Goal: Check status: Check status

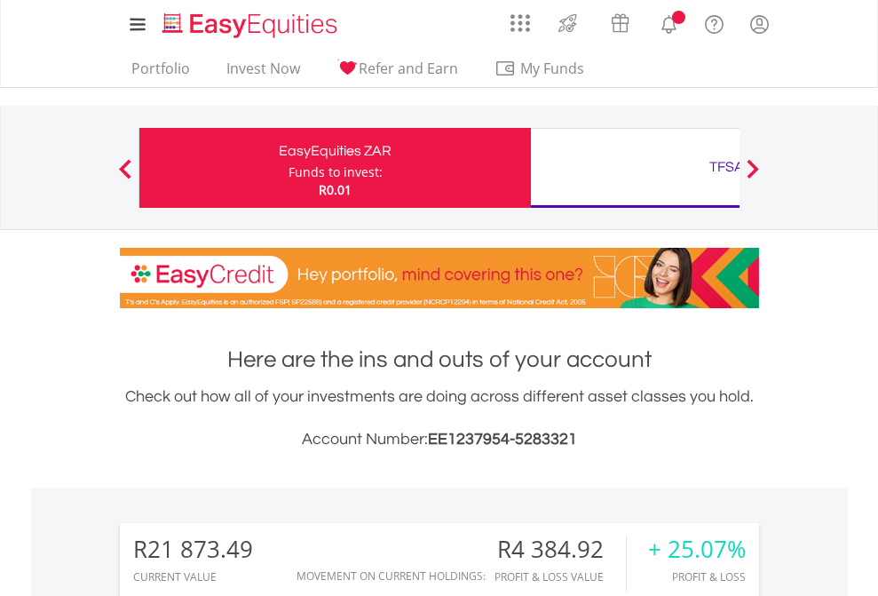
scroll to position [170, 279]
click at [288, 168] on div "Funds to invest:" at bounding box center [335, 172] width 94 height 18
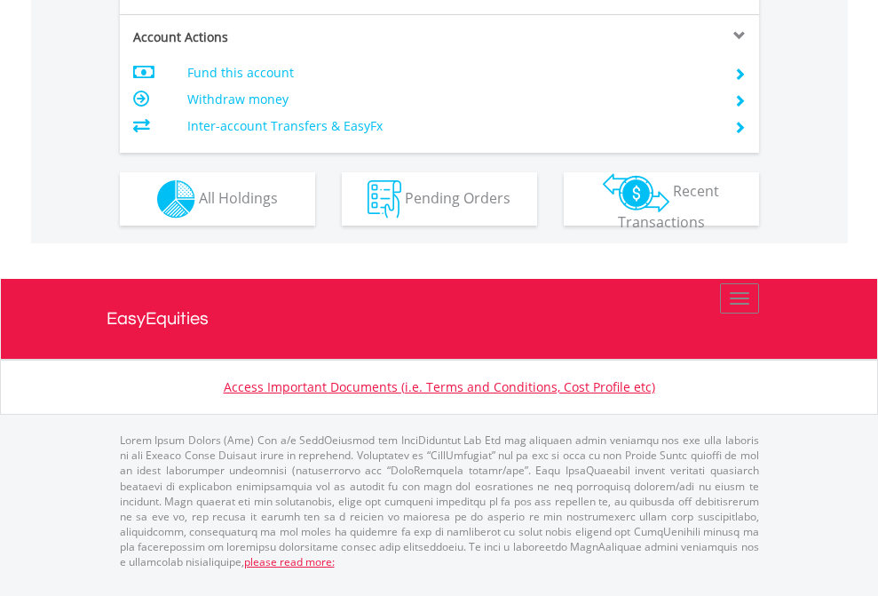
scroll to position [1666, 0]
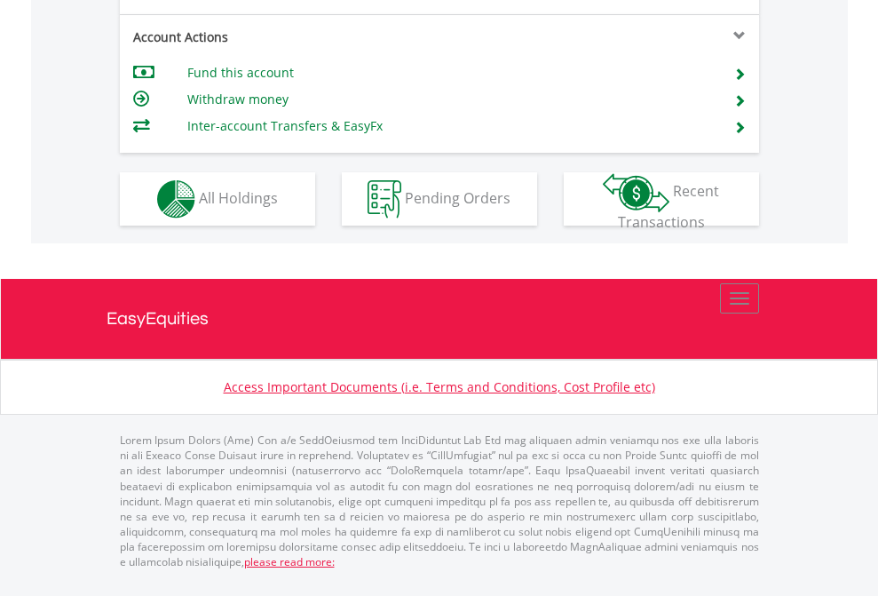
scroll to position [1701, 0]
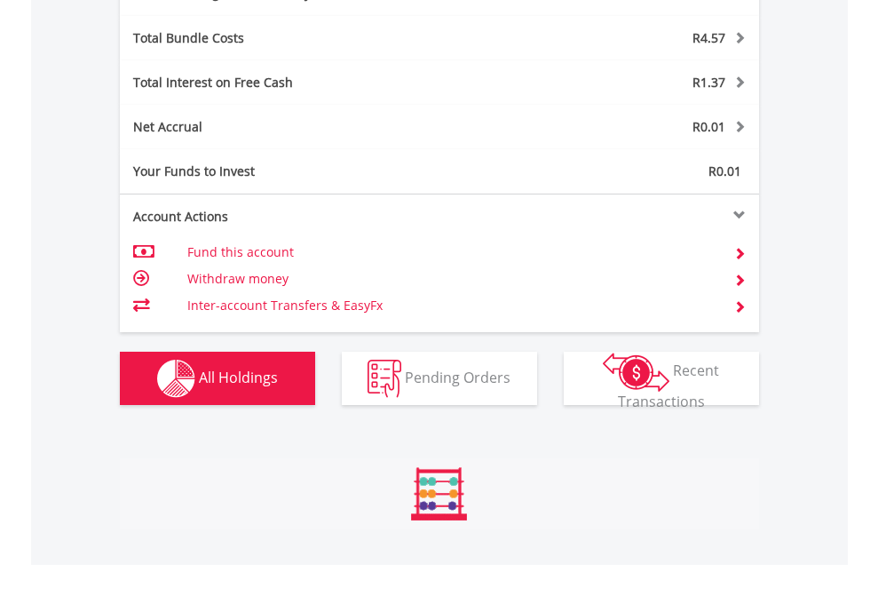
scroll to position [2116, 0]
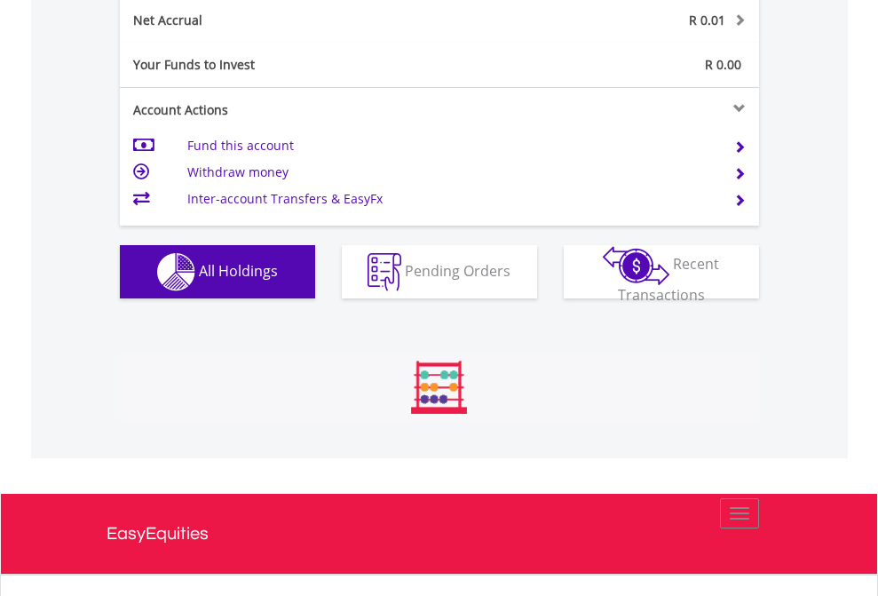
scroll to position [170, 279]
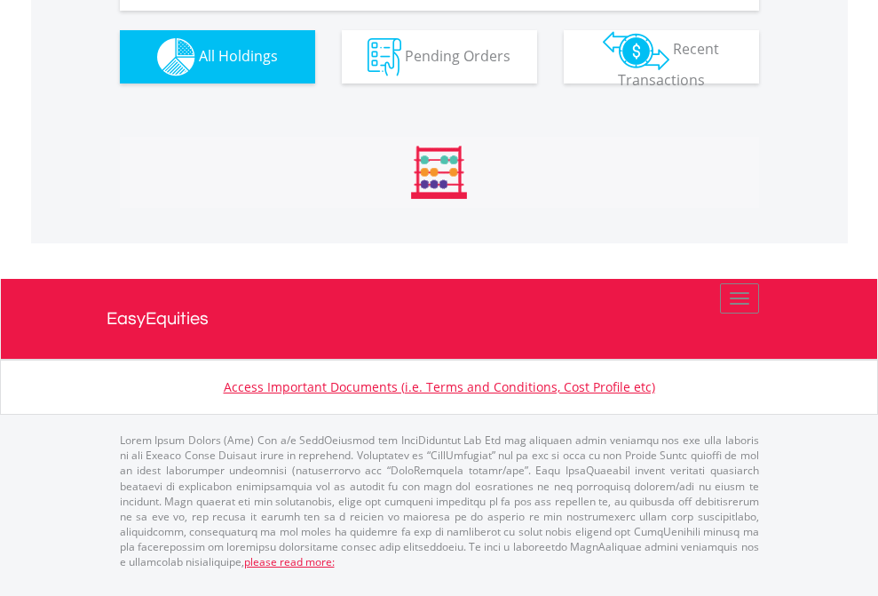
scroll to position [170, 279]
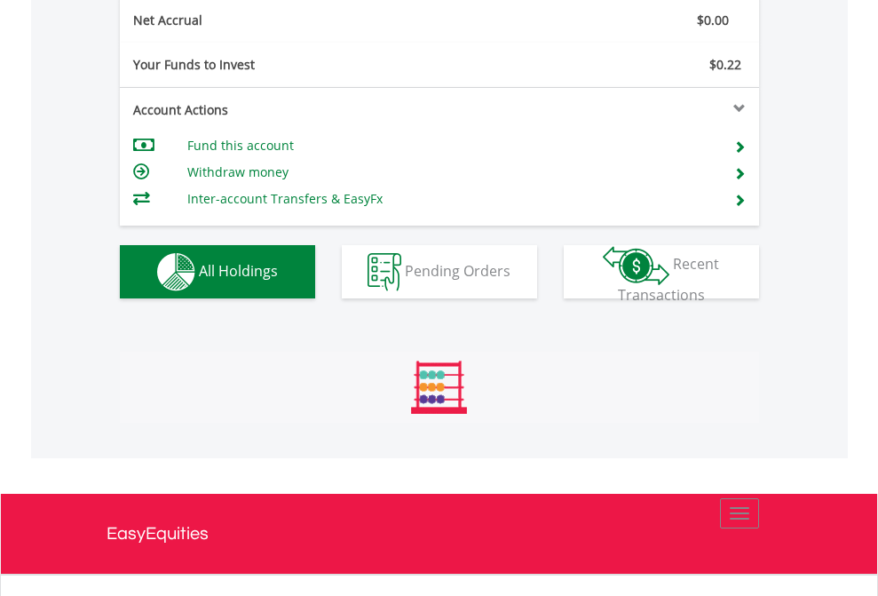
scroll to position [2009, 0]
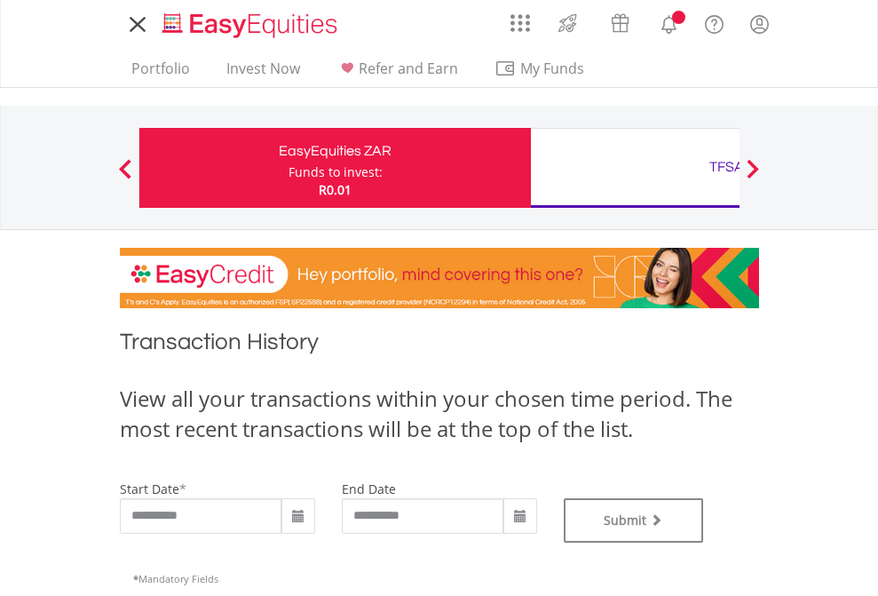
type input "**********"
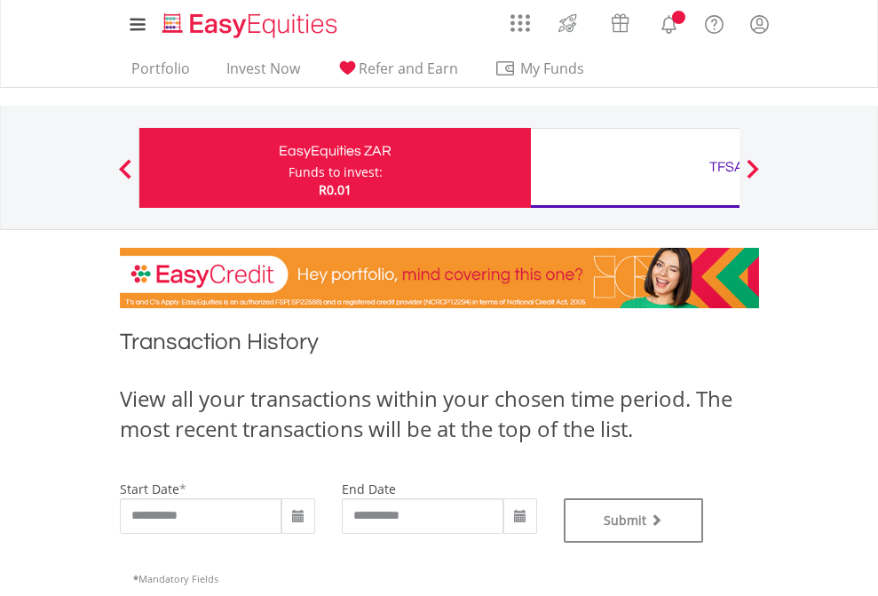
click at [635, 168] on div "TFSA" at bounding box center [726, 166] width 370 height 25
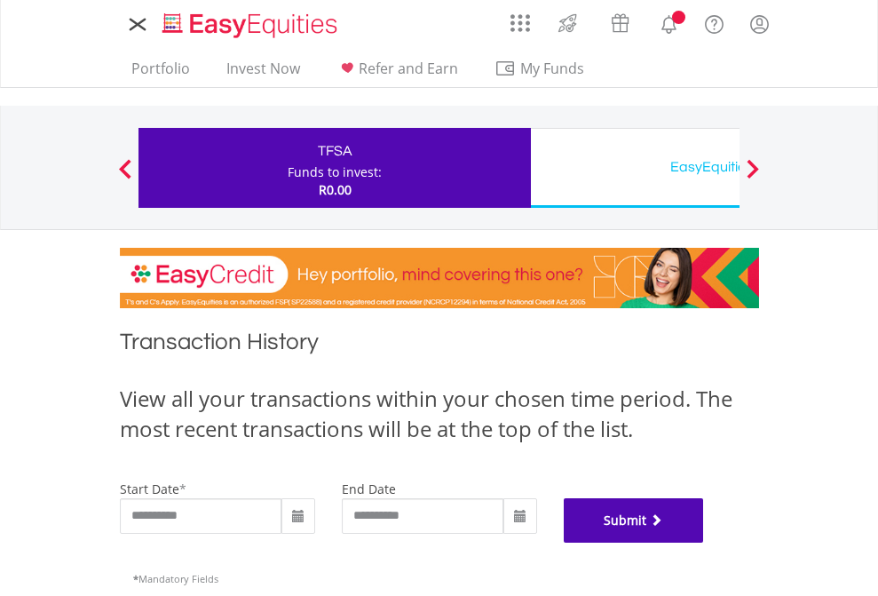
click at [704, 542] on button "Submit" at bounding box center [634, 520] width 140 height 44
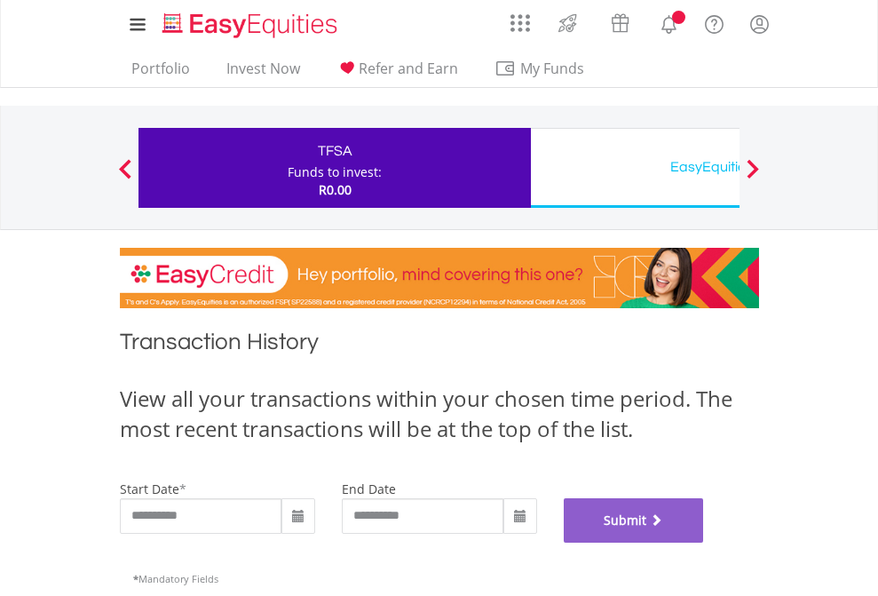
scroll to position [720, 0]
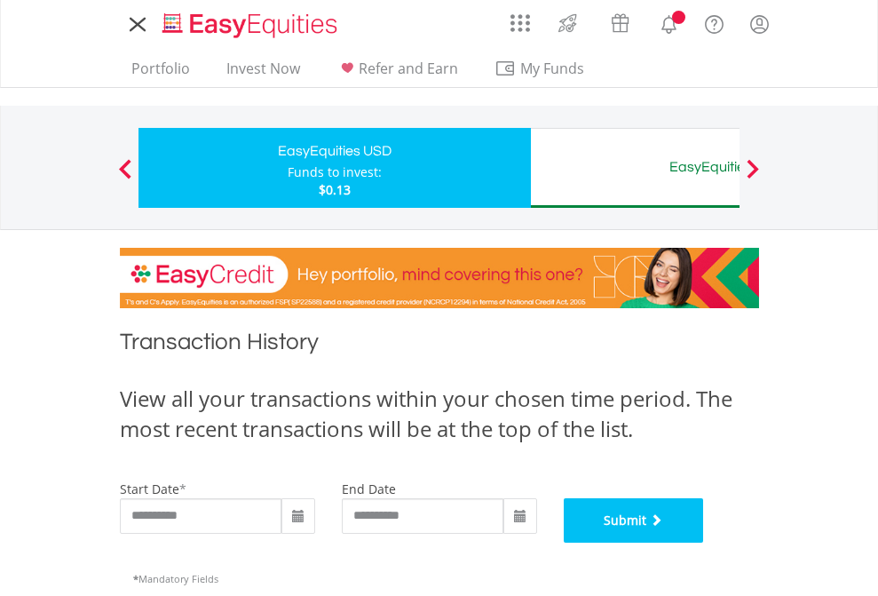
click at [704, 542] on button "Submit" at bounding box center [634, 520] width 140 height 44
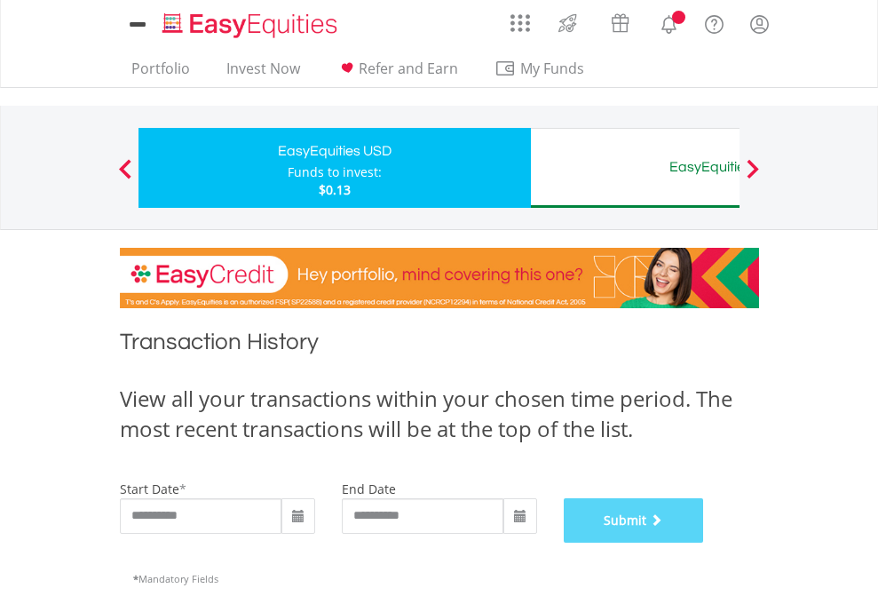
scroll to position [720, 0]
